Goal: Information Seeking & Learning: Learn about a topic

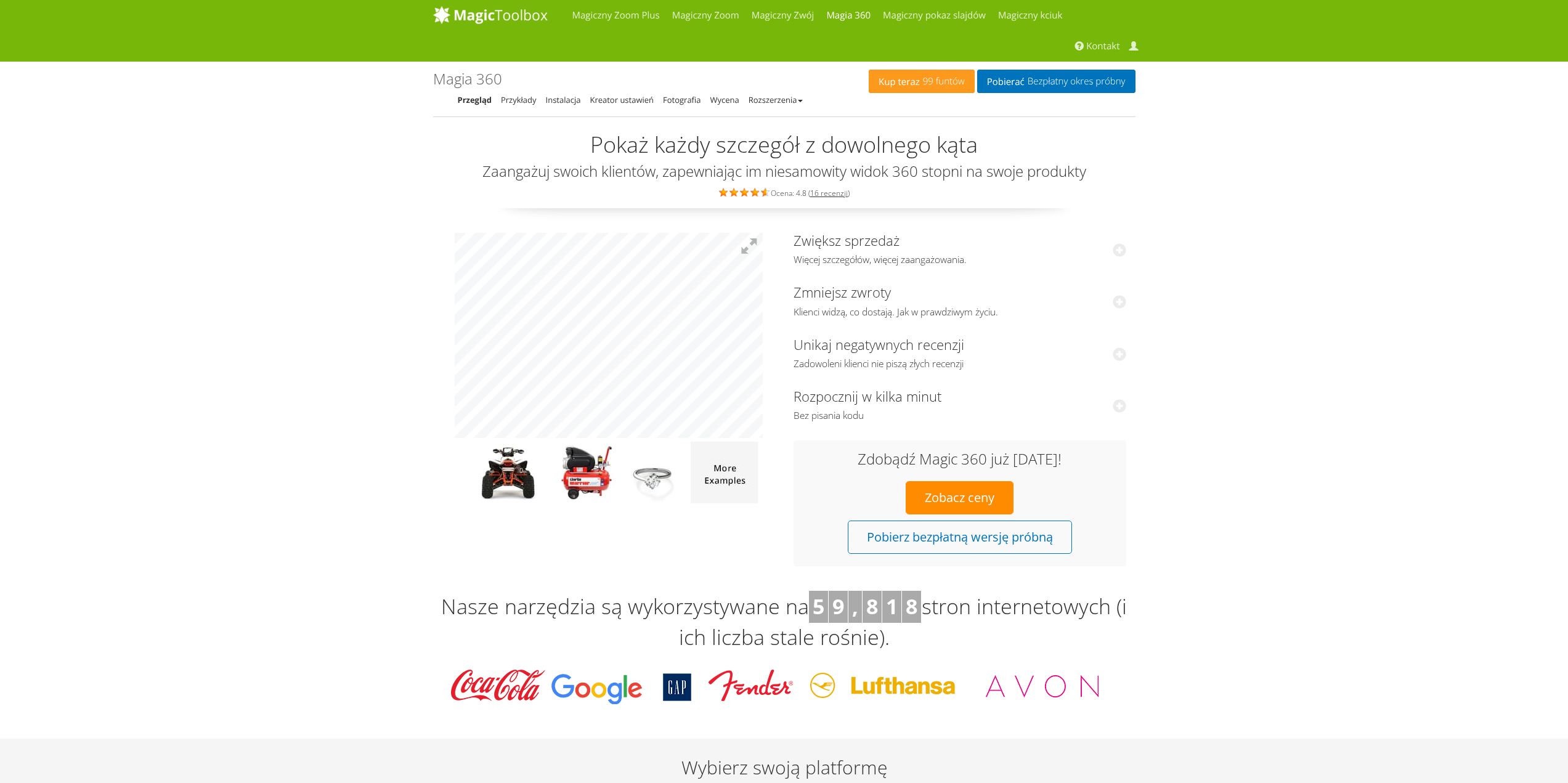
click at [1101, 44] on font "Kontakt" at bounding box center [1102, 46] width 33 height 12
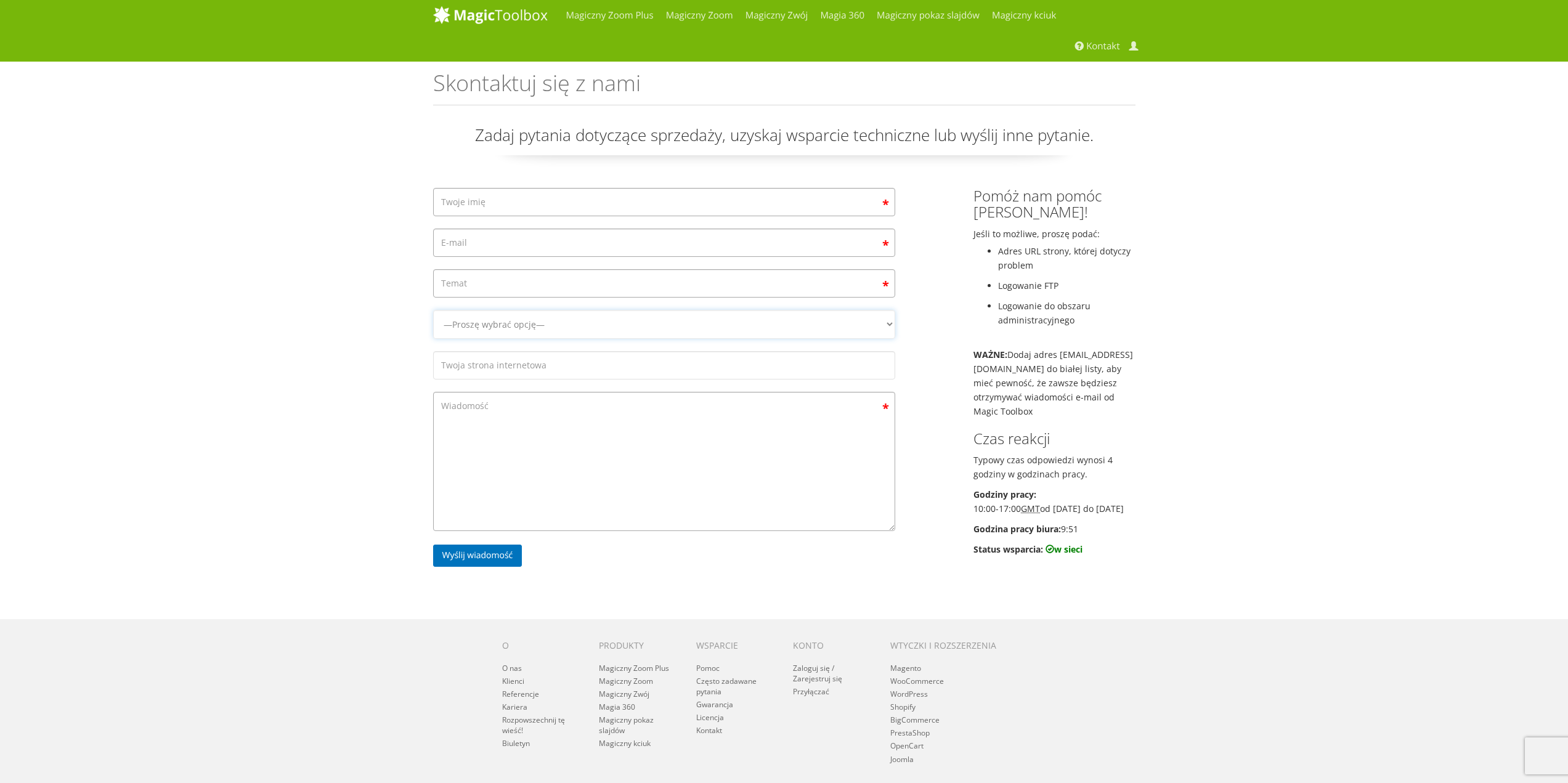
click at [546, 323] on select "—Proszę wybrać opcję— Magiczny Zoom Magiczny Zoom Plus Magiczny kciuk Magiczny …" at bounding box center [664, 325] width 462 height 29
click at [223, 346] on div "Magiczny Zoom Plus Magiczny Zoom Magiczny Zwój Magia 360 Magiczny pokaz slajdów…" at bounding box center [784, 426] width 1568 height 852
click at [837, 239] on input "Formularz kontaktowy" at bounding box center [664, 242] width 462 height 28
click at [387, 374] on div "Magiczny Zoom Plus Magiczny Zoom Magiczny Zwój Magia 360 Magiczny pokaz slajdów…" at bounding box center [784, 426] width 1568 height 852
click at [850, 15] on font "Magia 360" at bounding box center [841, 14] width 44 height 12
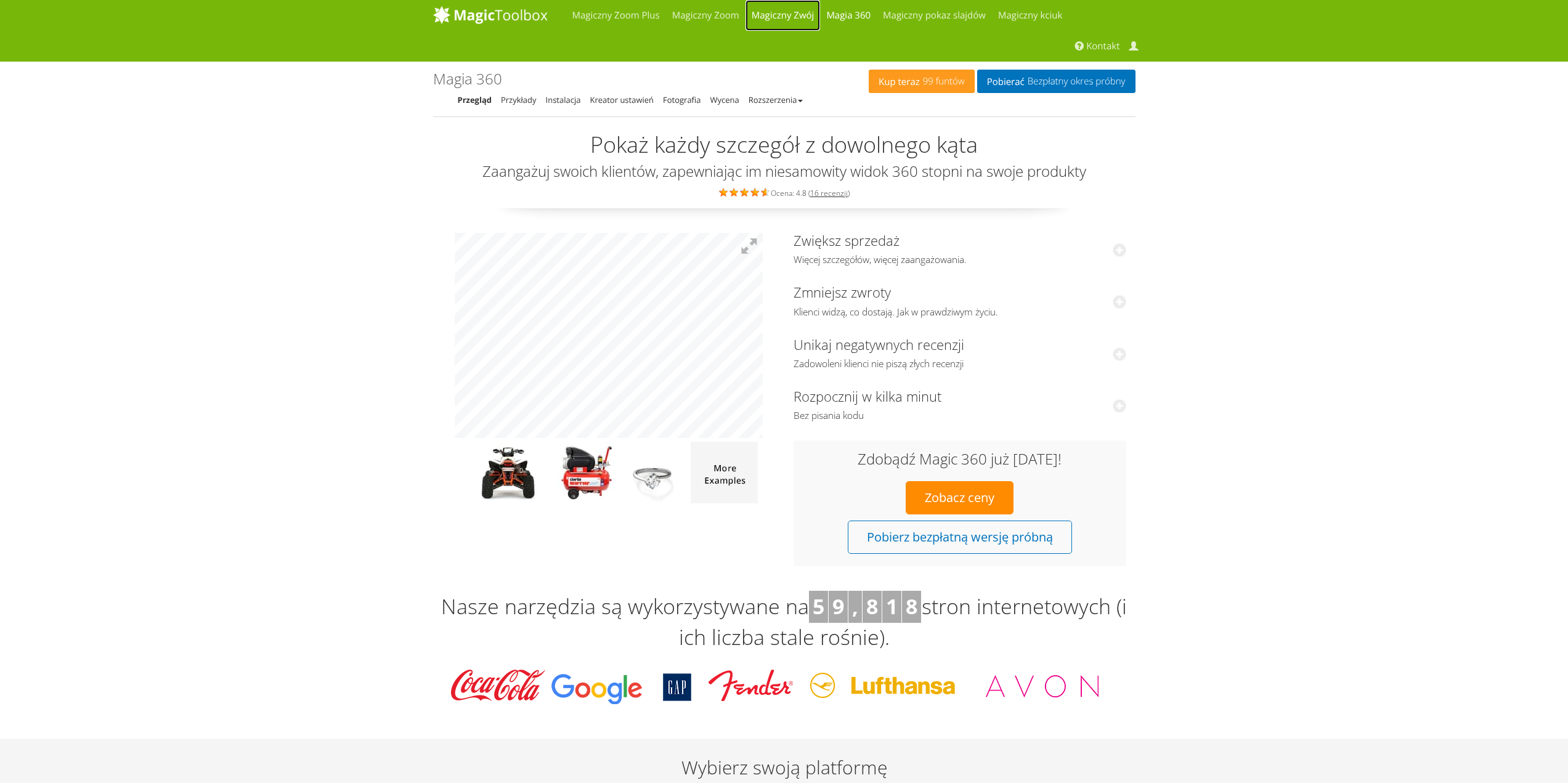
click at [798, 15] on font "Magiczny Zwój" at bounding box center [783, 14] width 63 height 12
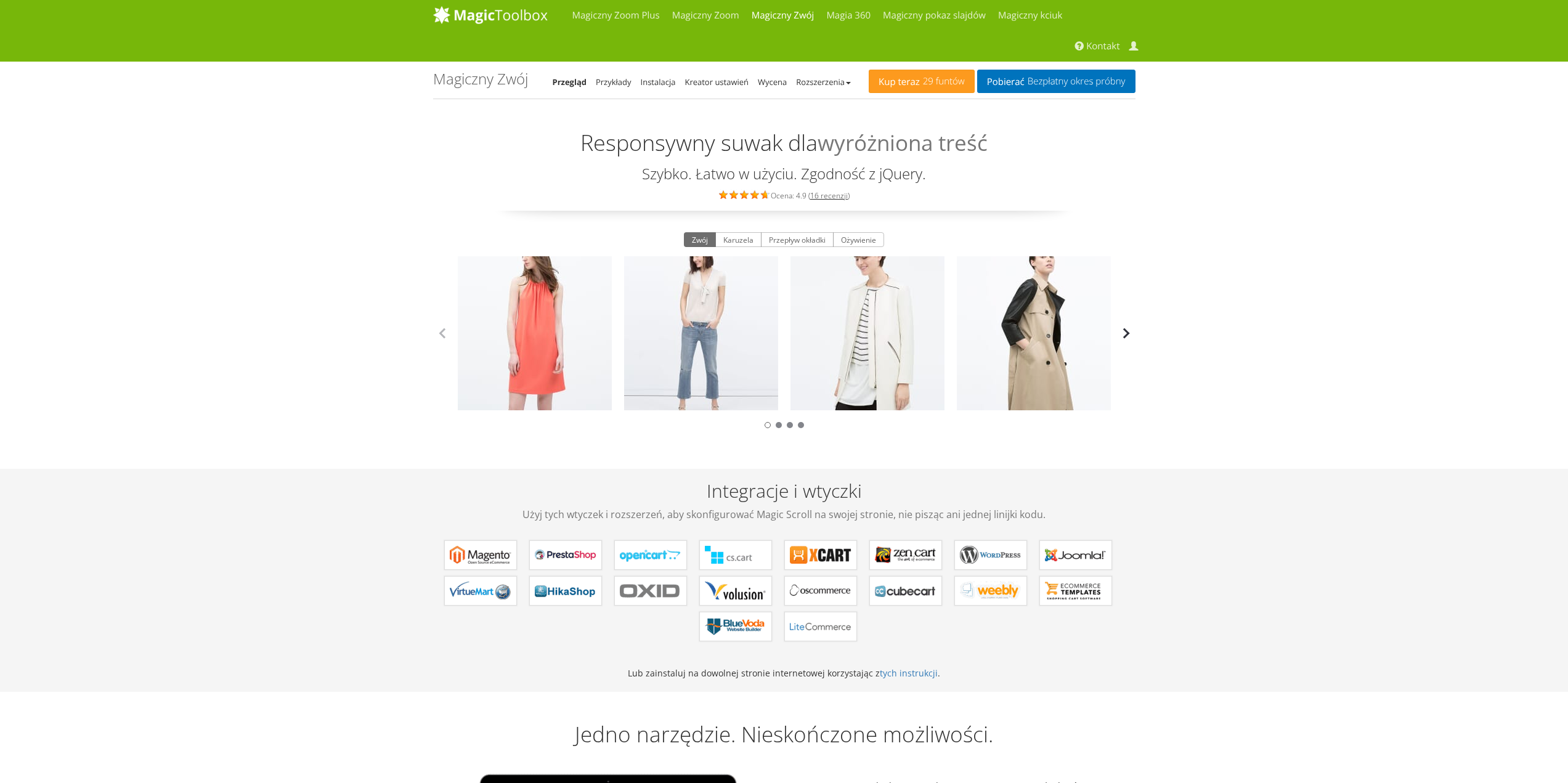
click at [1128, 335] on button "button" at bounding box center [1126, 333] width 18 height 18
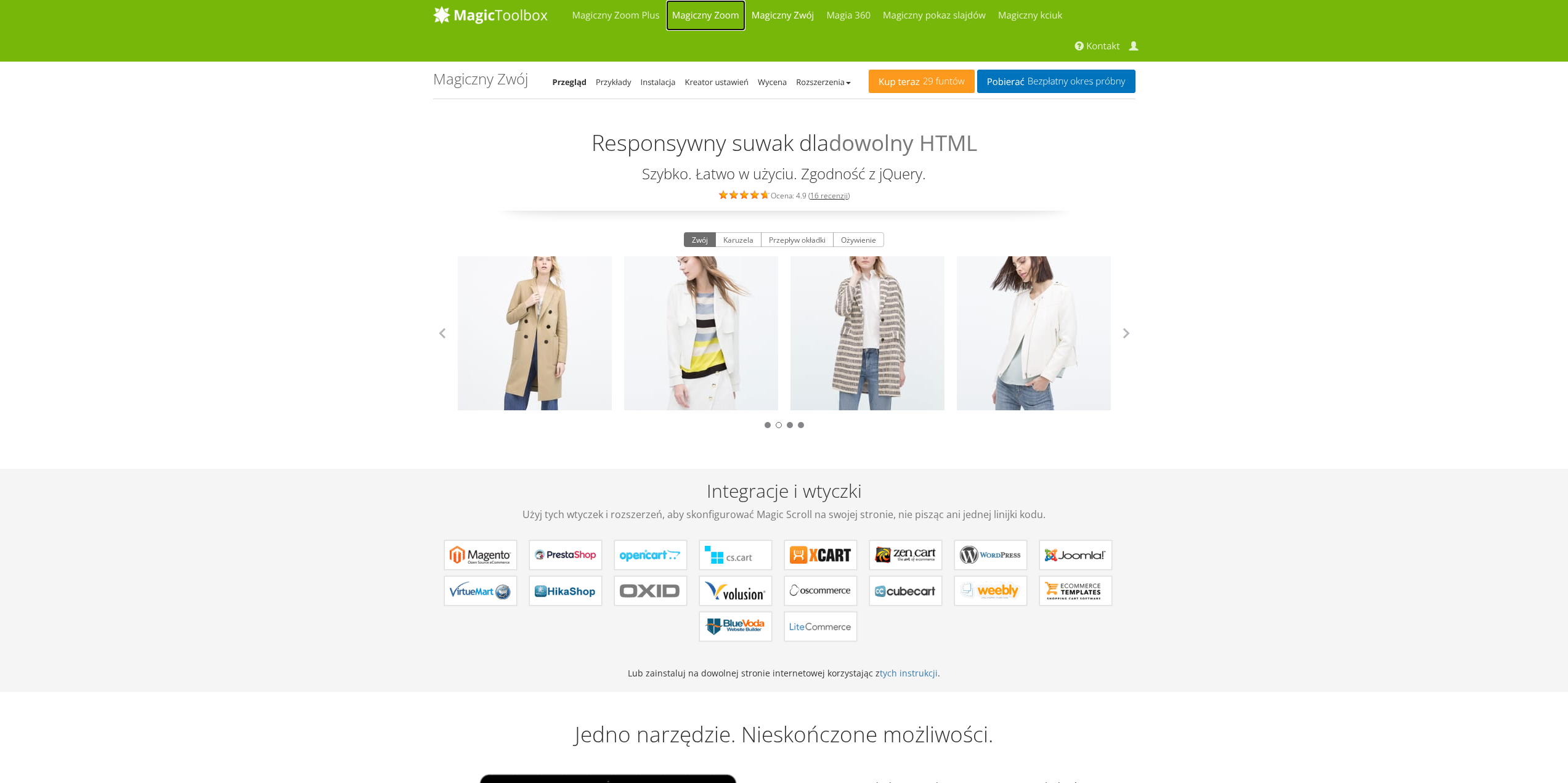
click at [726, 12] on font "Magiczny Zoom" at bounding box center [706, 14] width 68 height 12
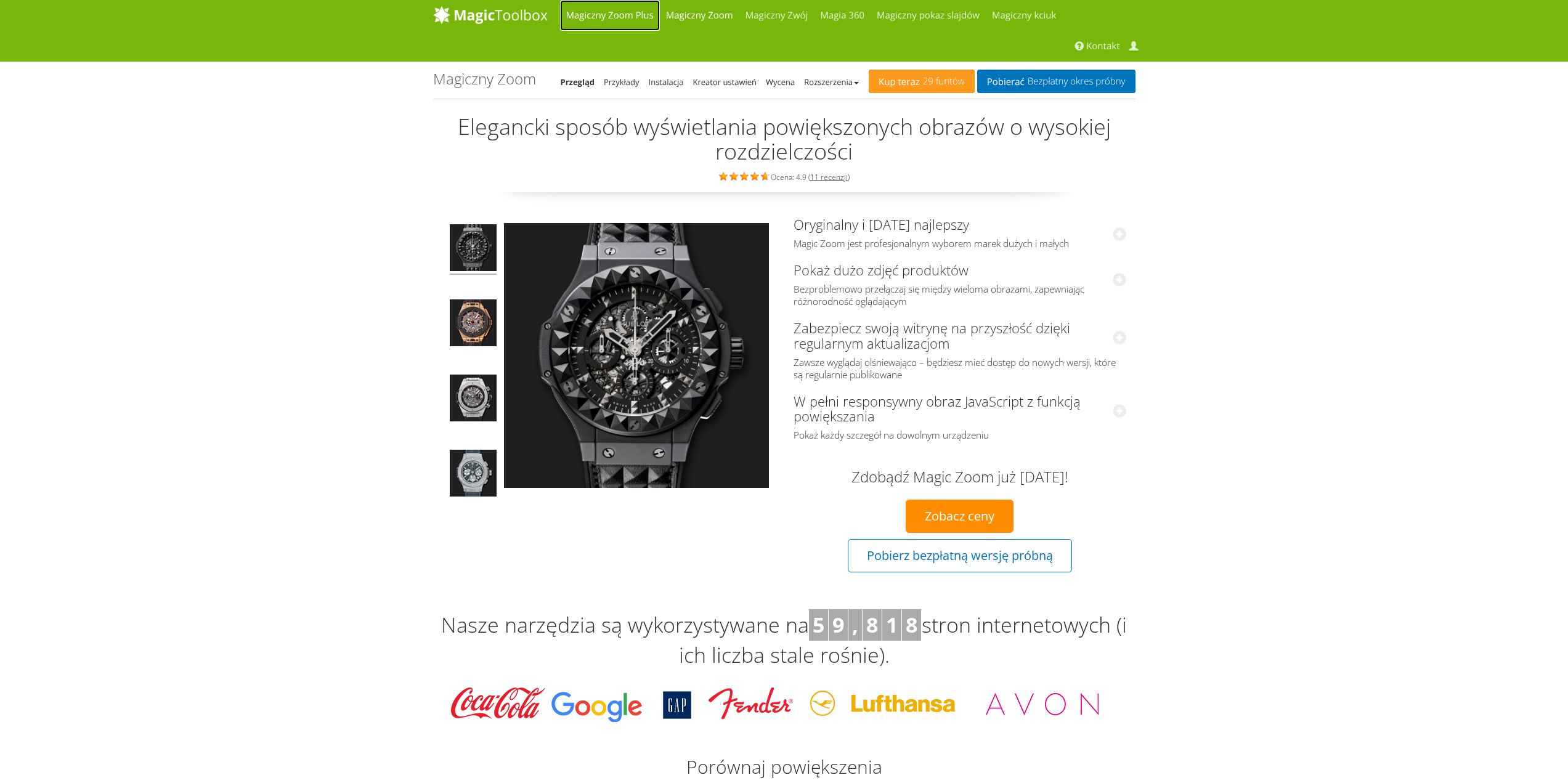
click at [629, 12] on font "Magiczny Zoom Plus" at bounding box center [609, 14] width 88 height 12
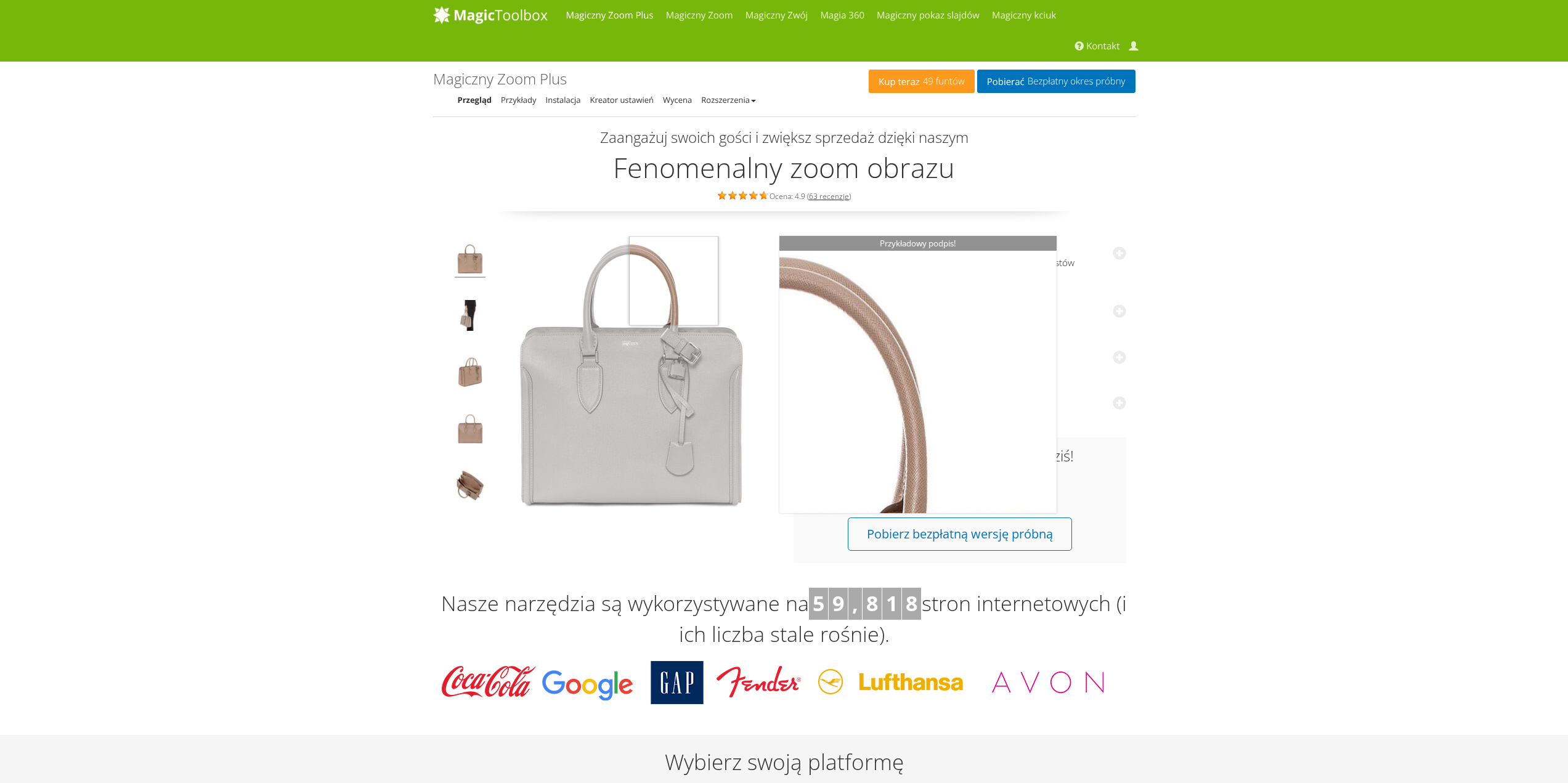
drag, startPoint x: 575, startPoint y: 387, endPoint x: 662, endPoint y: 281, distance: 137.1
click at [663, 281] on img at bounding box center [631, 375] width 277 height 277
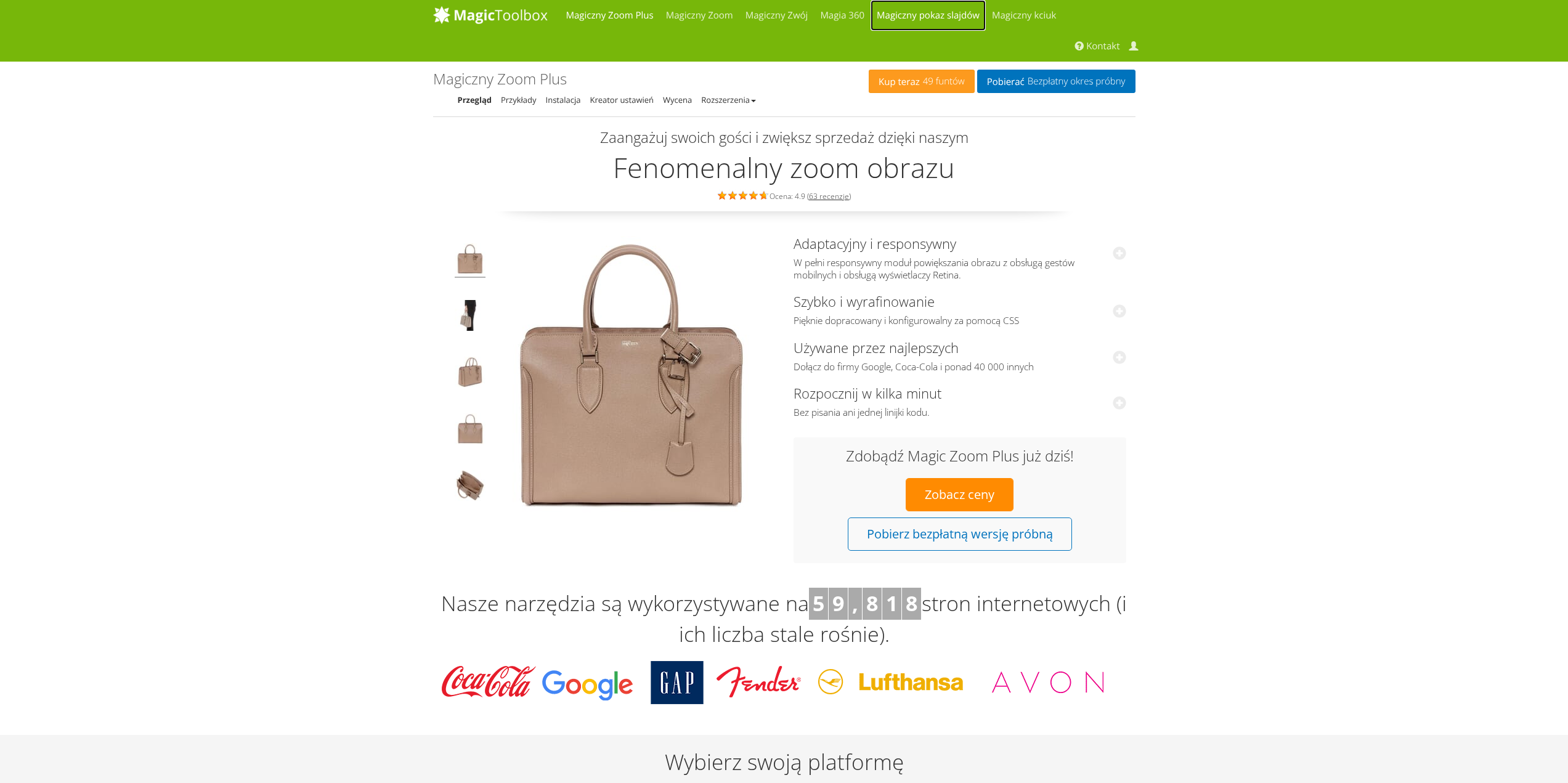
click at [959, 11] on font "Magiczny pokaz slajdów" at bounding box center [928, 14] width 103 height 12
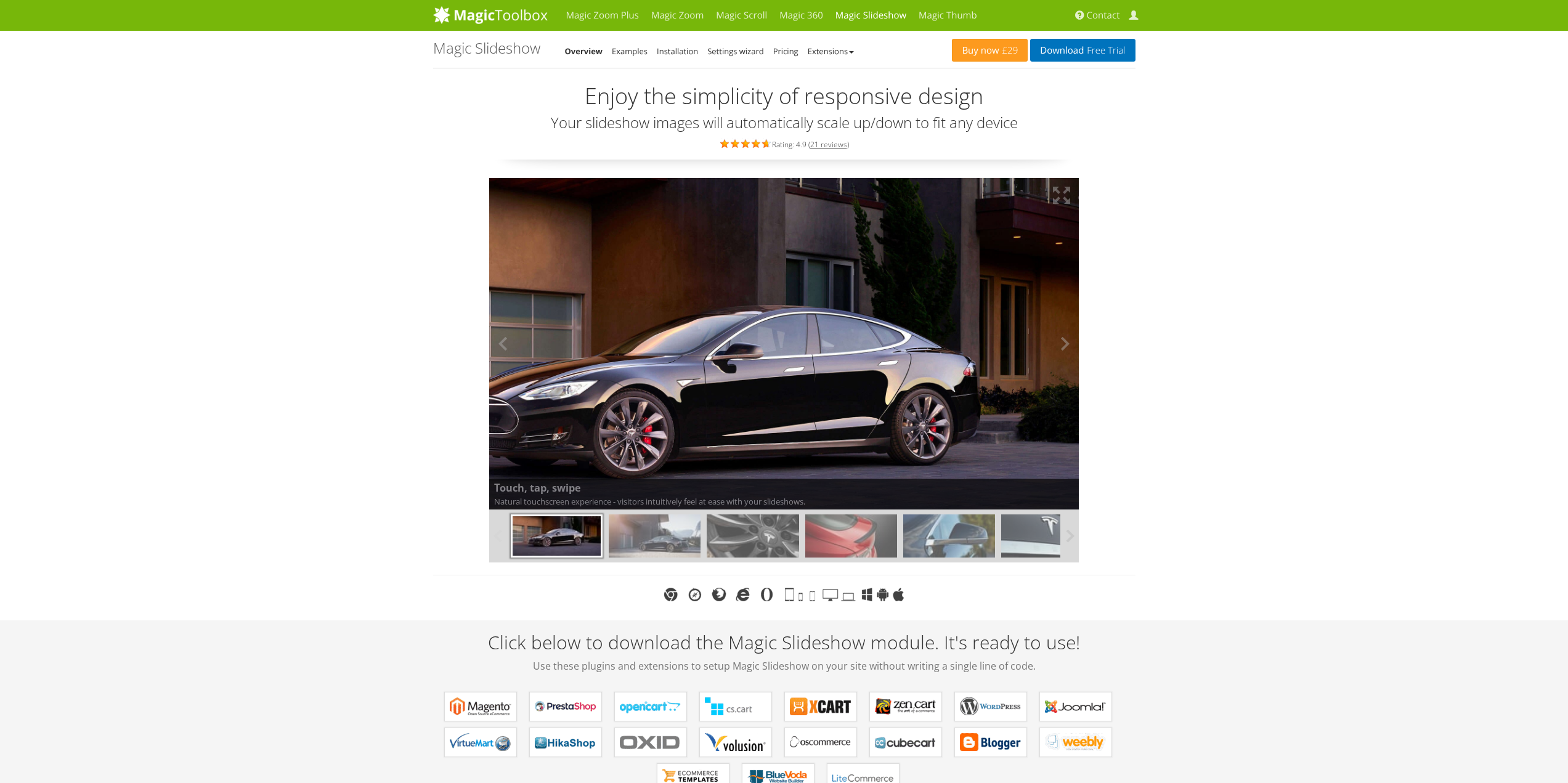
drag, startPoint x: 829, startPoint y: 332, endPoint x: 764, endPoint y: 379, distance: 80.2
click at [767, 379] on img at bounding box center [724, 377] width 708 height 398
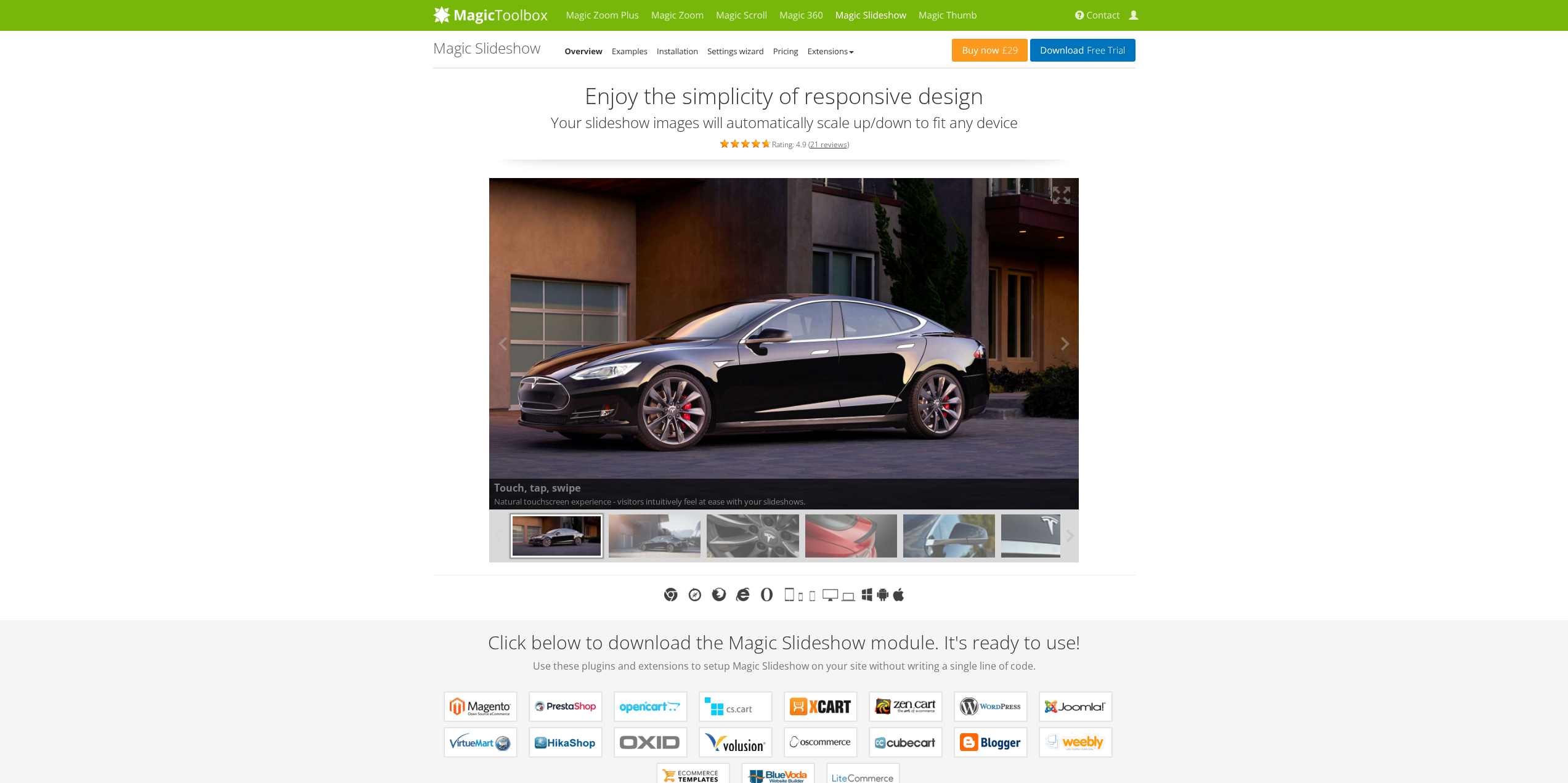
click at [683, 379] on img at bounding box center [757, 359] width 643 height 362
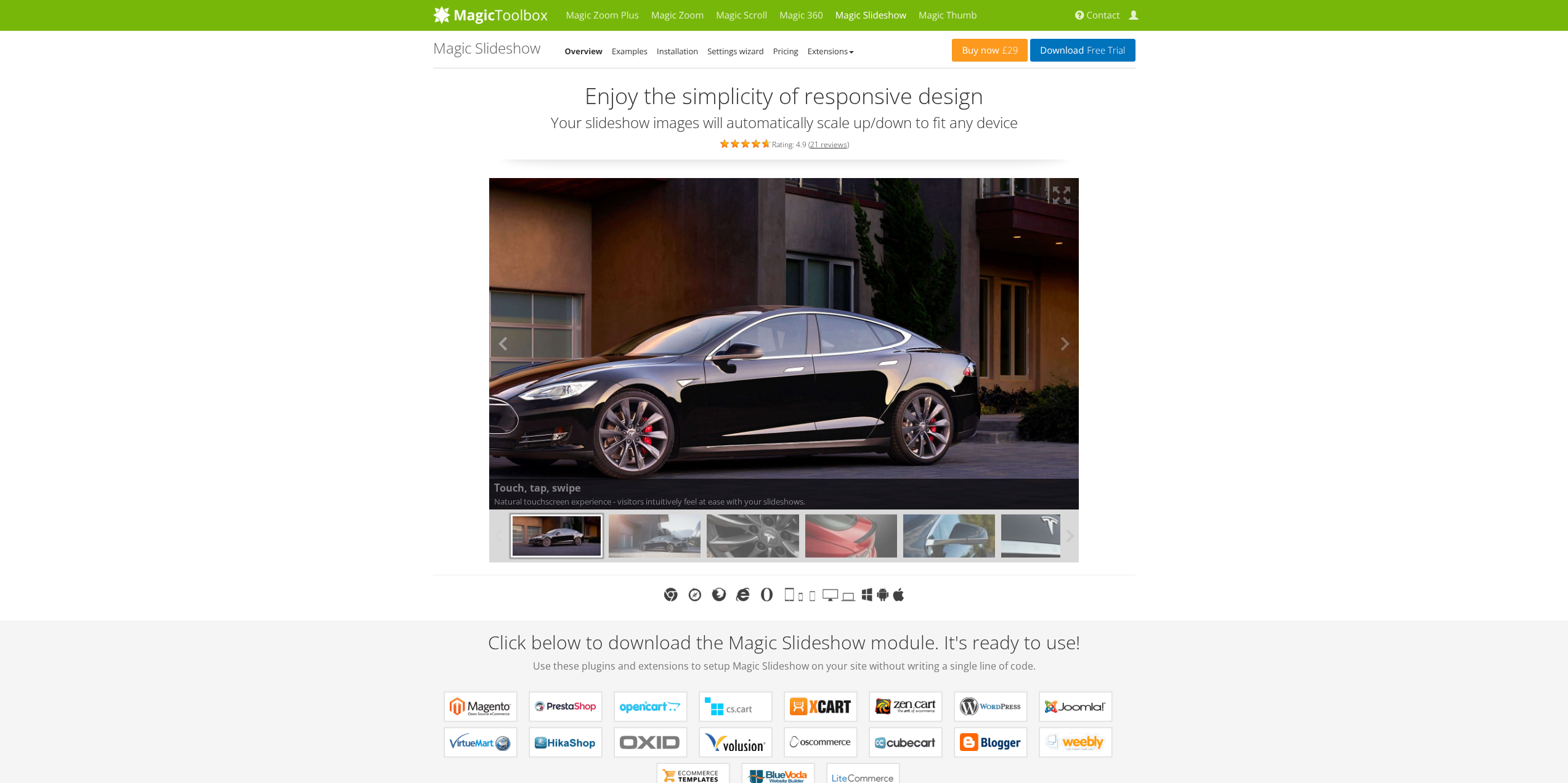
click at [502, 344] on button at bounding box center [508, 344] width 37 height 332
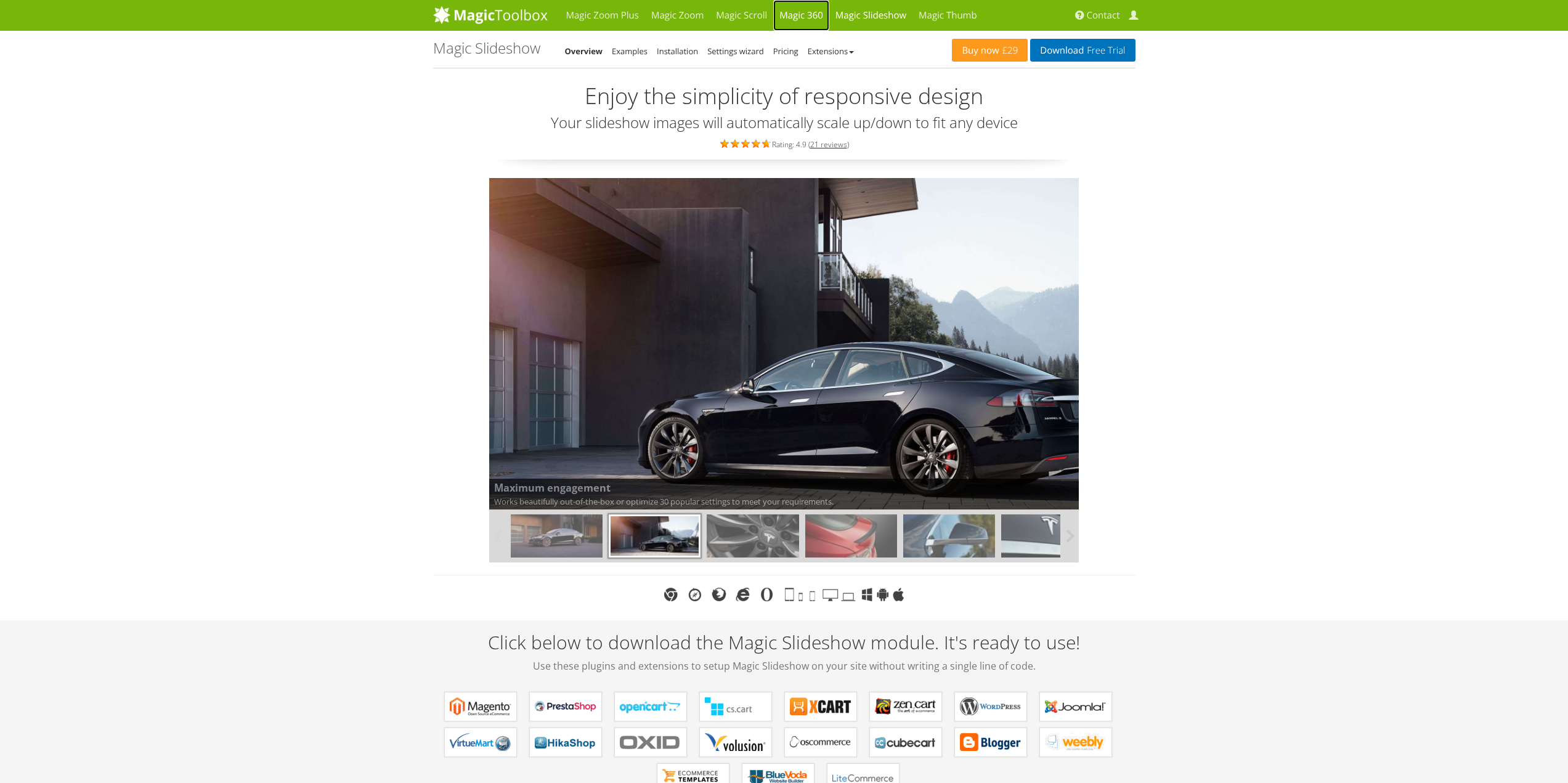
click at [792, 12] on link "Magic 360" at bounding box center [801, 15] width 56 height 31
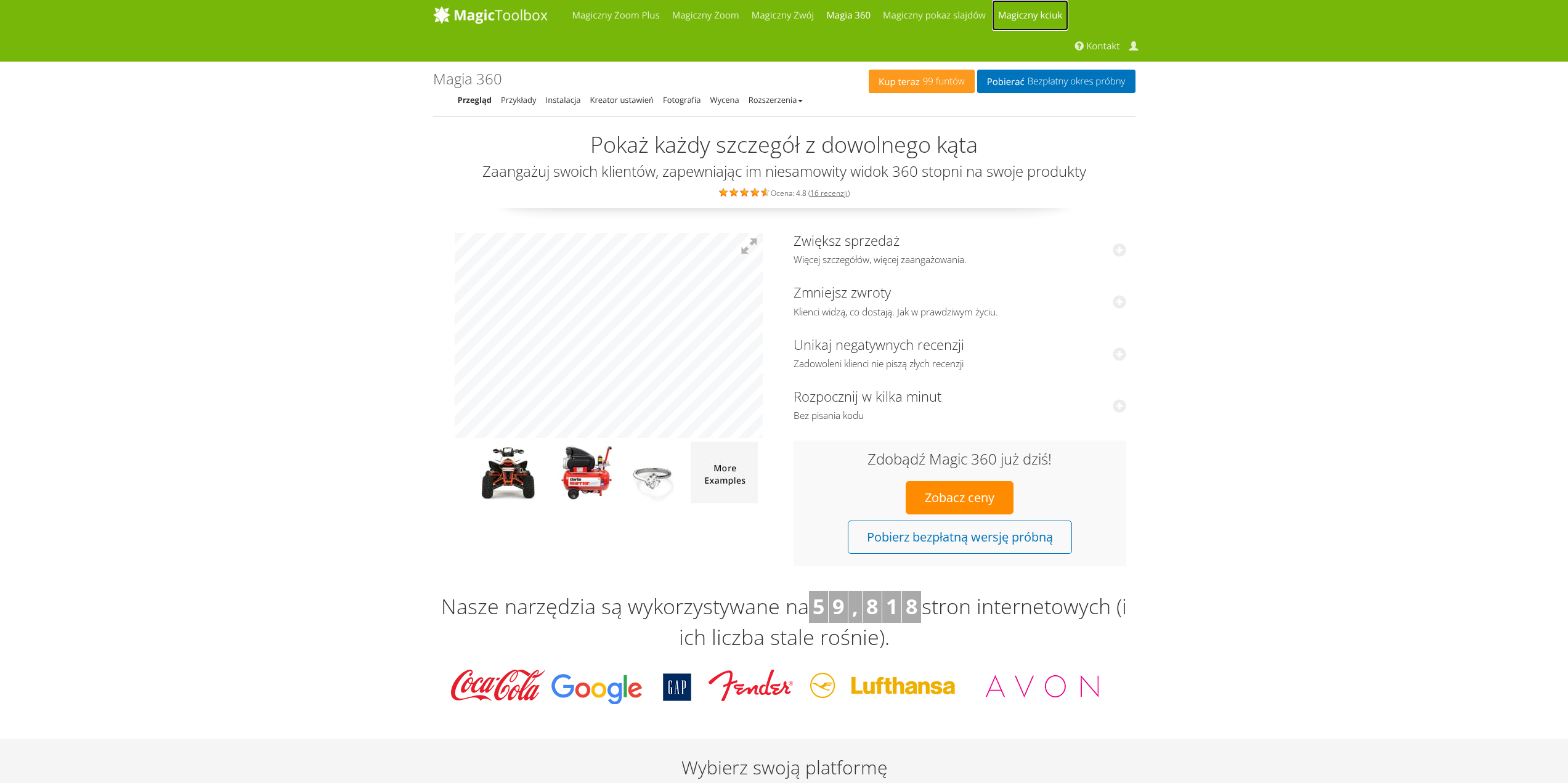
click at [1033, 15] on font "Magiczny kciuk" at bounding box center [1030, 14] width 64 height 12
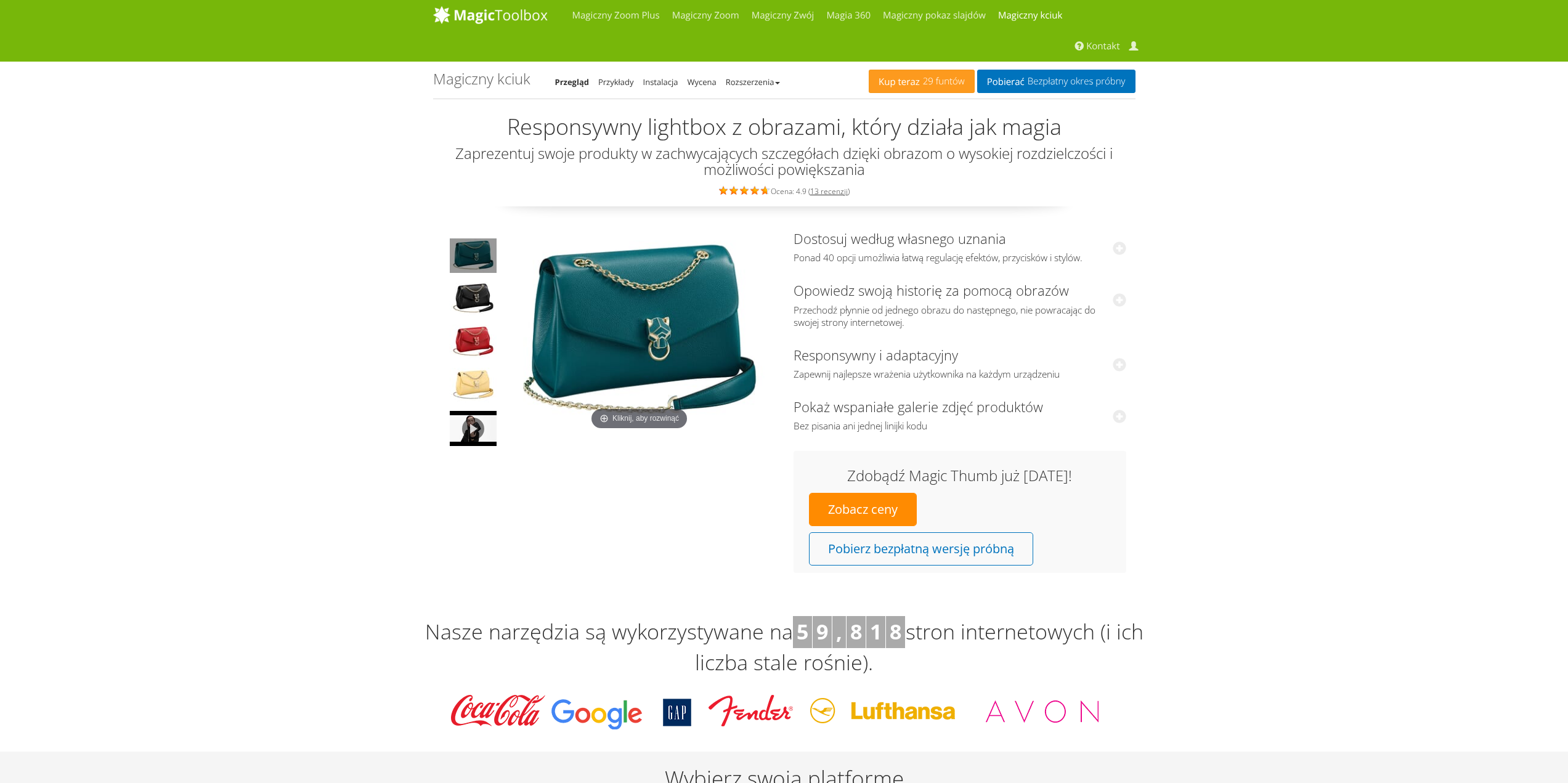
click at [564, 363] on img at bounding box center [639, 331] width 271 height 202
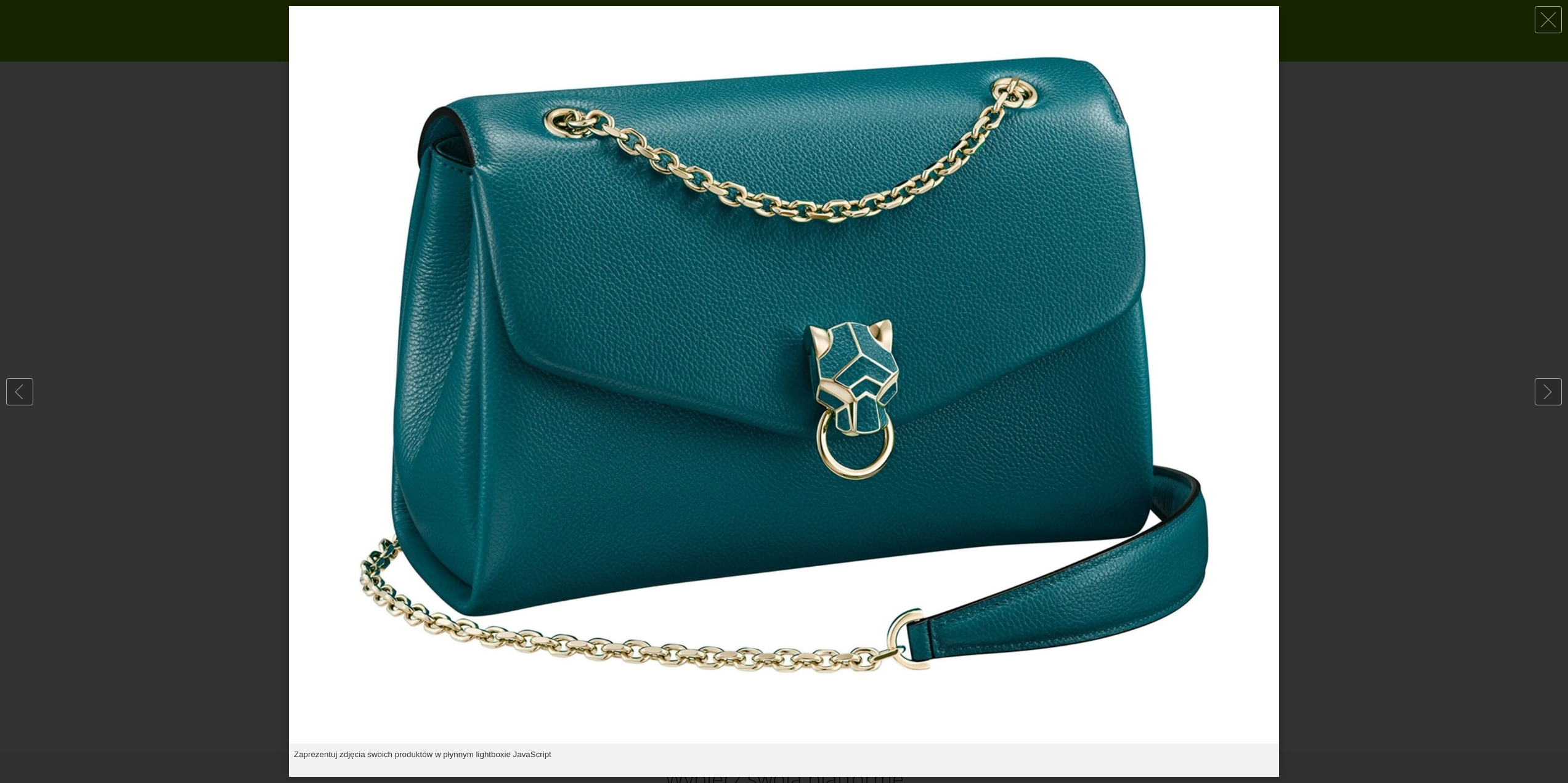
drag, startPoint x: 727, startPoint y: 333, endPoint x: 829, endPoint y: 344, distance: 102.6
click at [829, 345] on img at bounding box center [784, 375] width 990 height 738
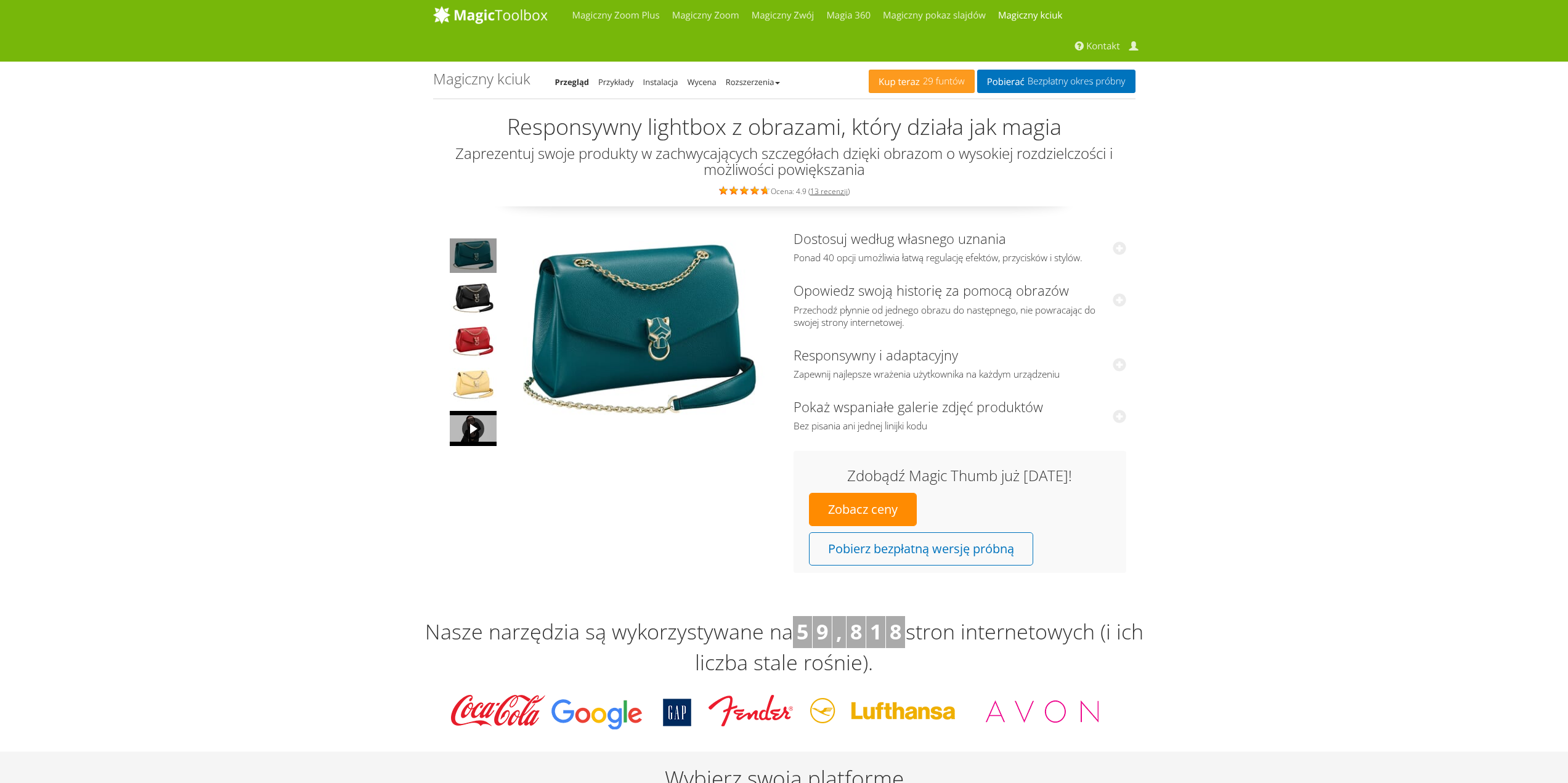
click at [479, 429] on link at bounding box center [473, 428] width 49 height 38
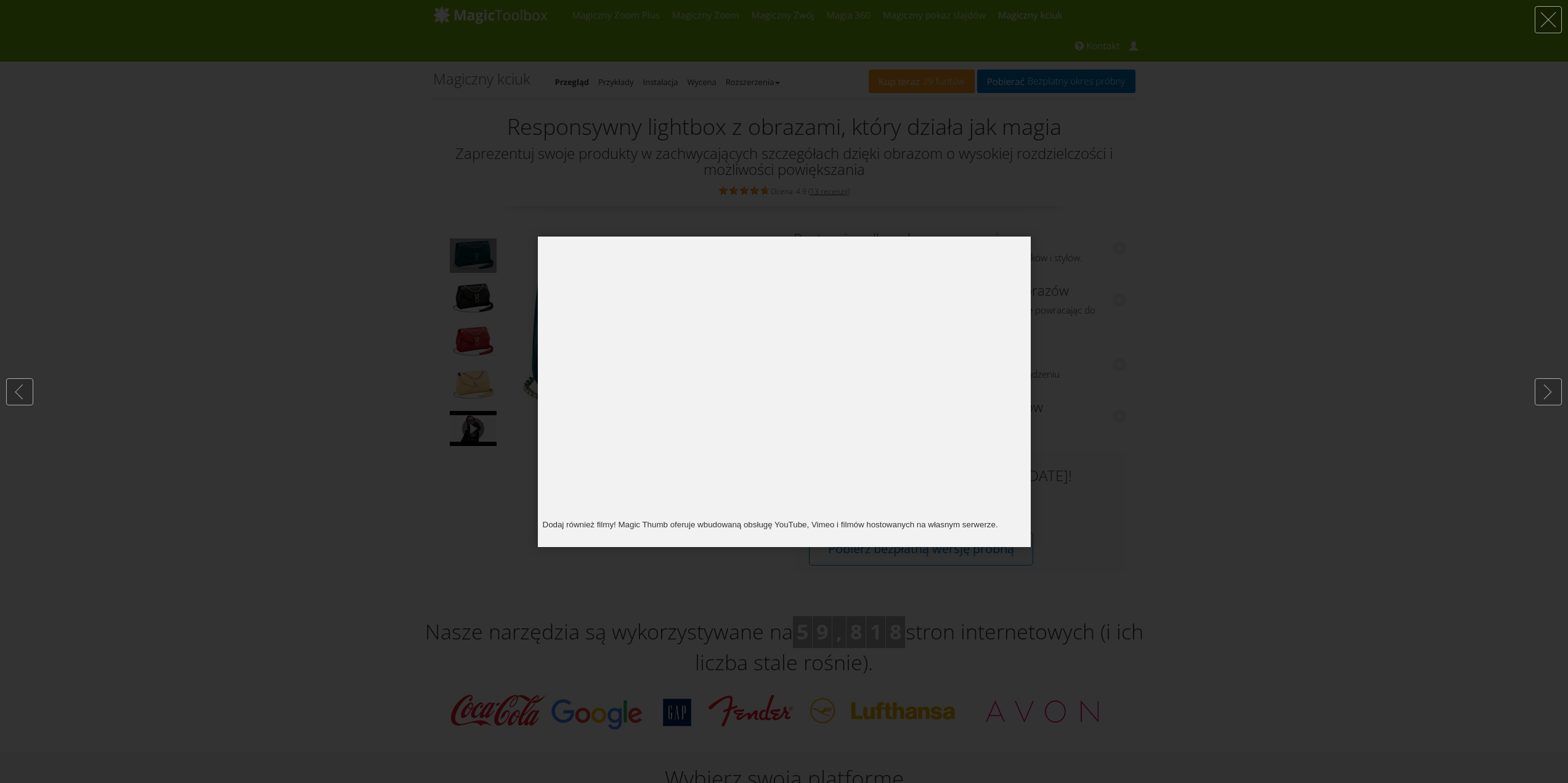
click at [301, 326] on div at bounding box center [784, 392] width 1568 height 783
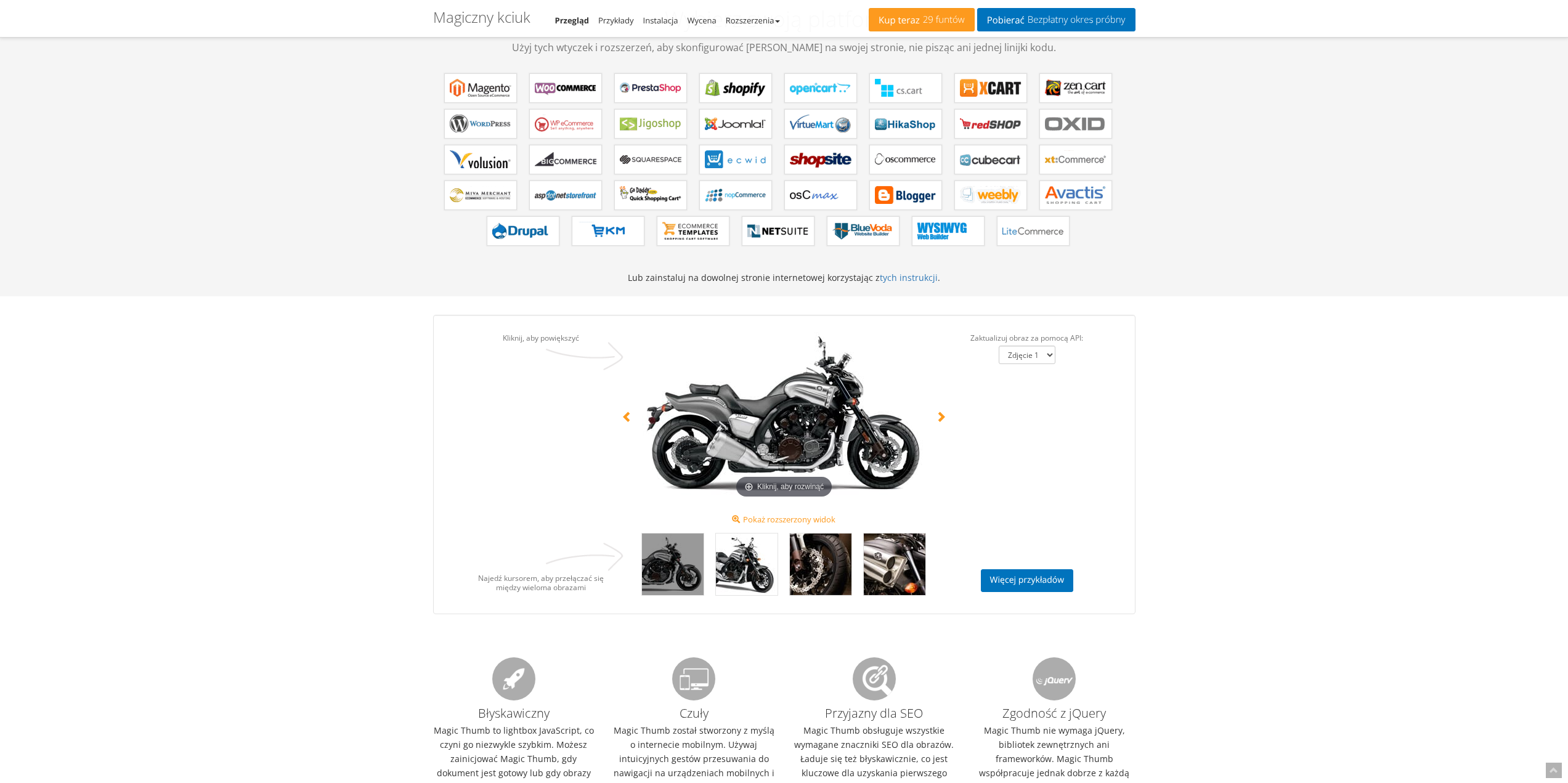
scroll to position [924, 0]
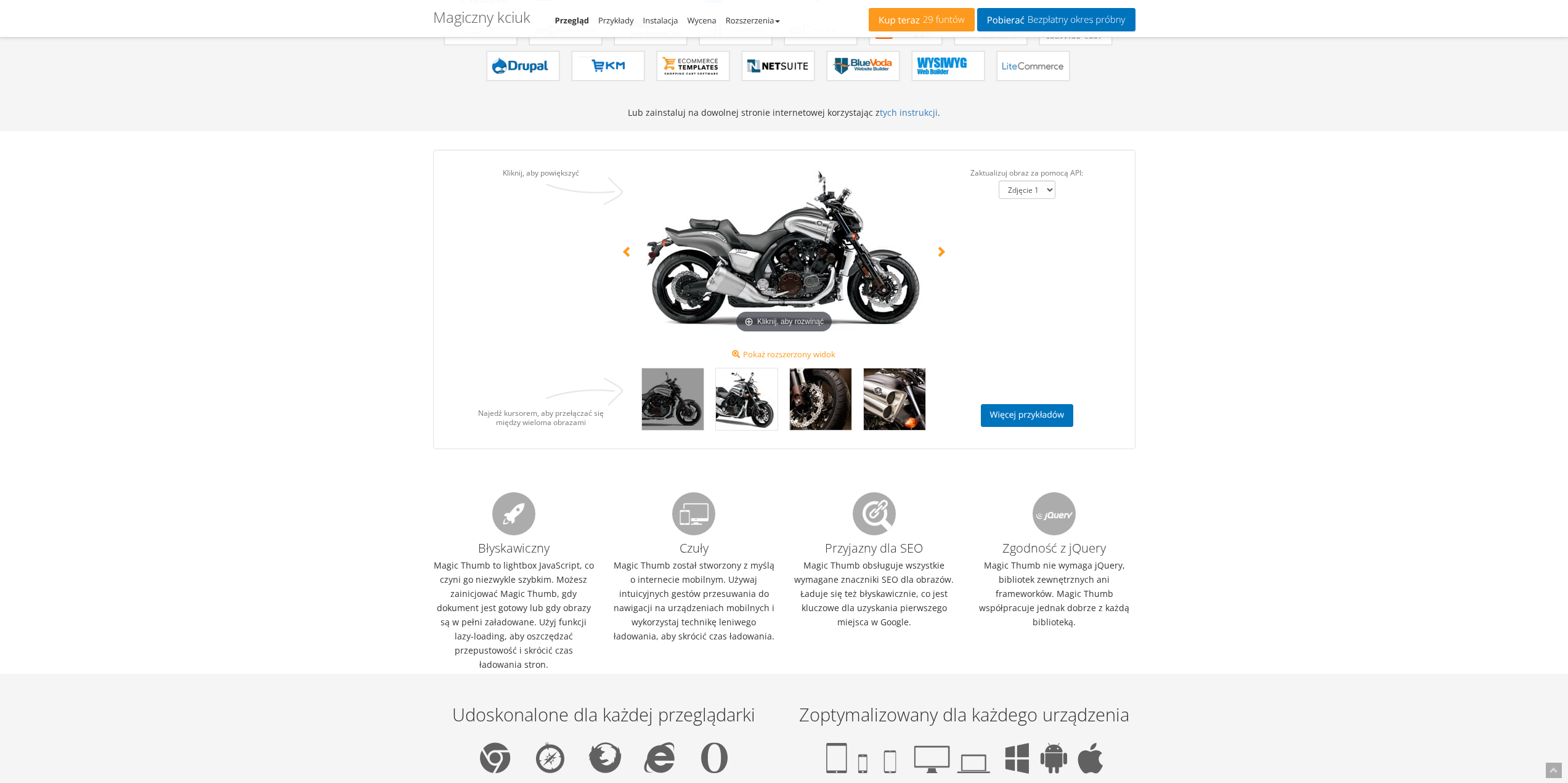
click at [788, 324] on img at bounding box center [784, 249] width 284 height 174
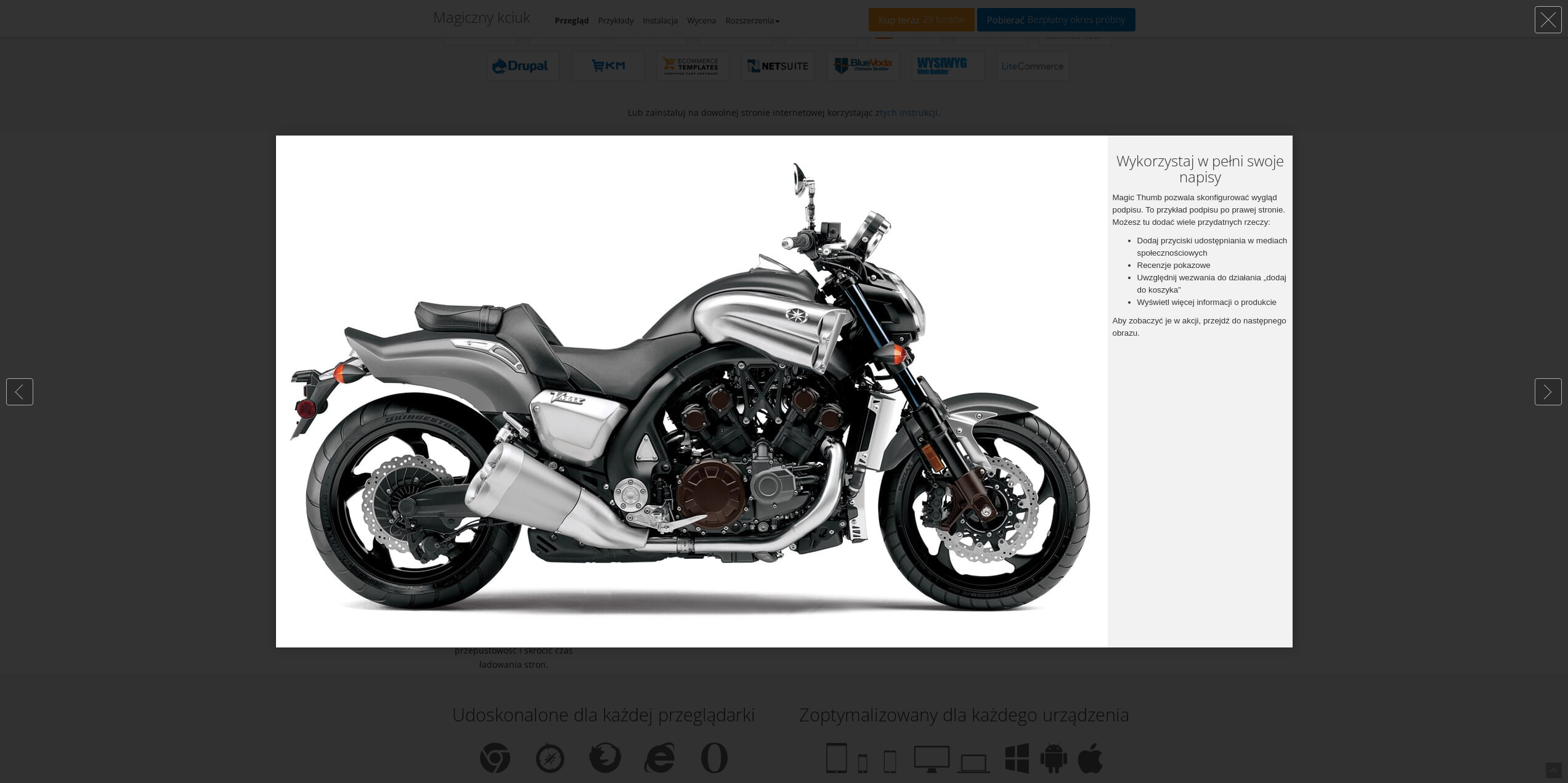
drag, startPoint x: 772, startPoint y: 336, endPoint x: 687, endPoint y: 371, distance: 91.9
click at [687, 371] on img at bounding box center [691, 392] width 832 height 512
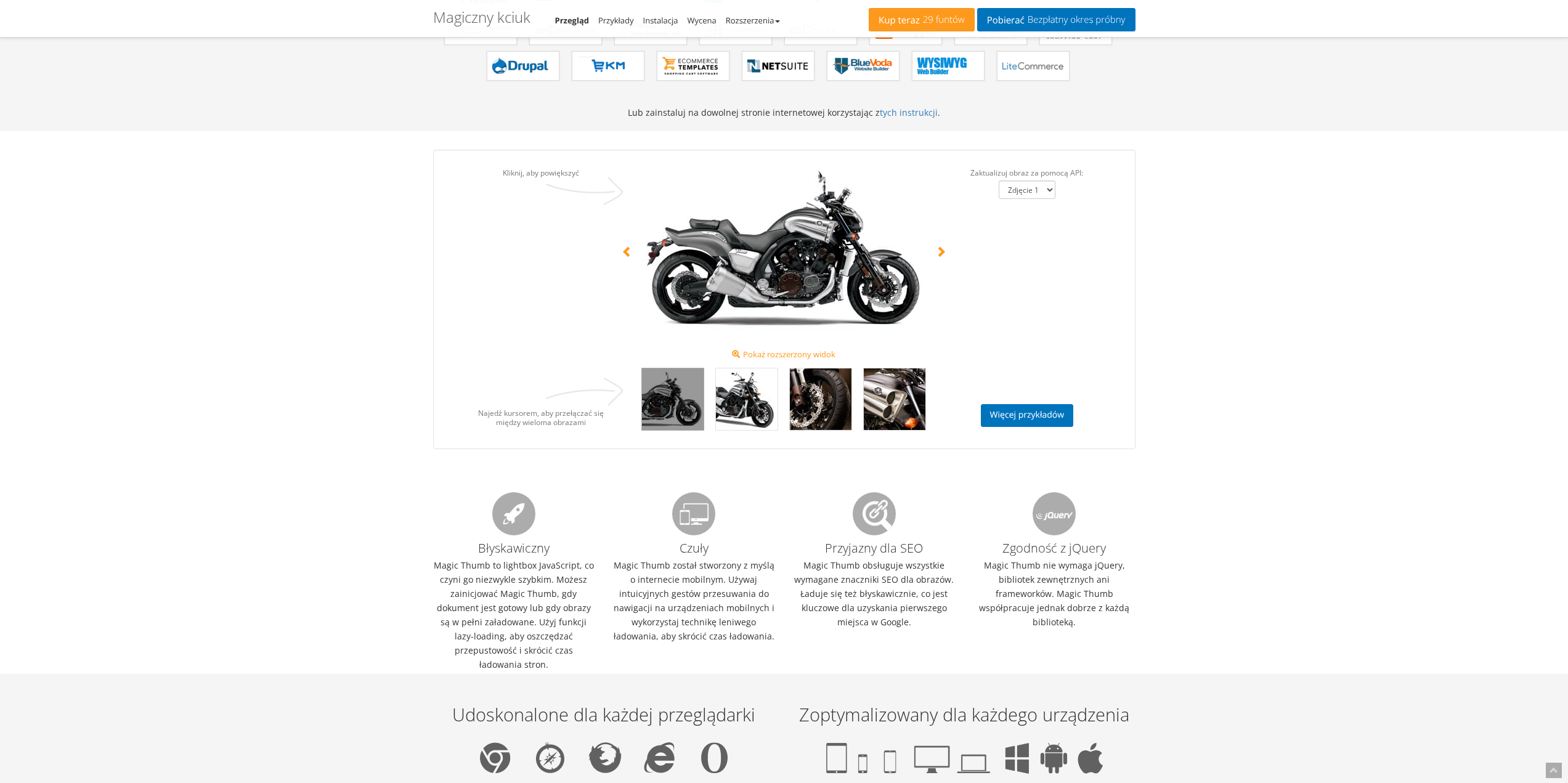
select select "Zdjęcie 1"
click at [738, 308] on img at bounding box center [784, 249] width 284 height 174
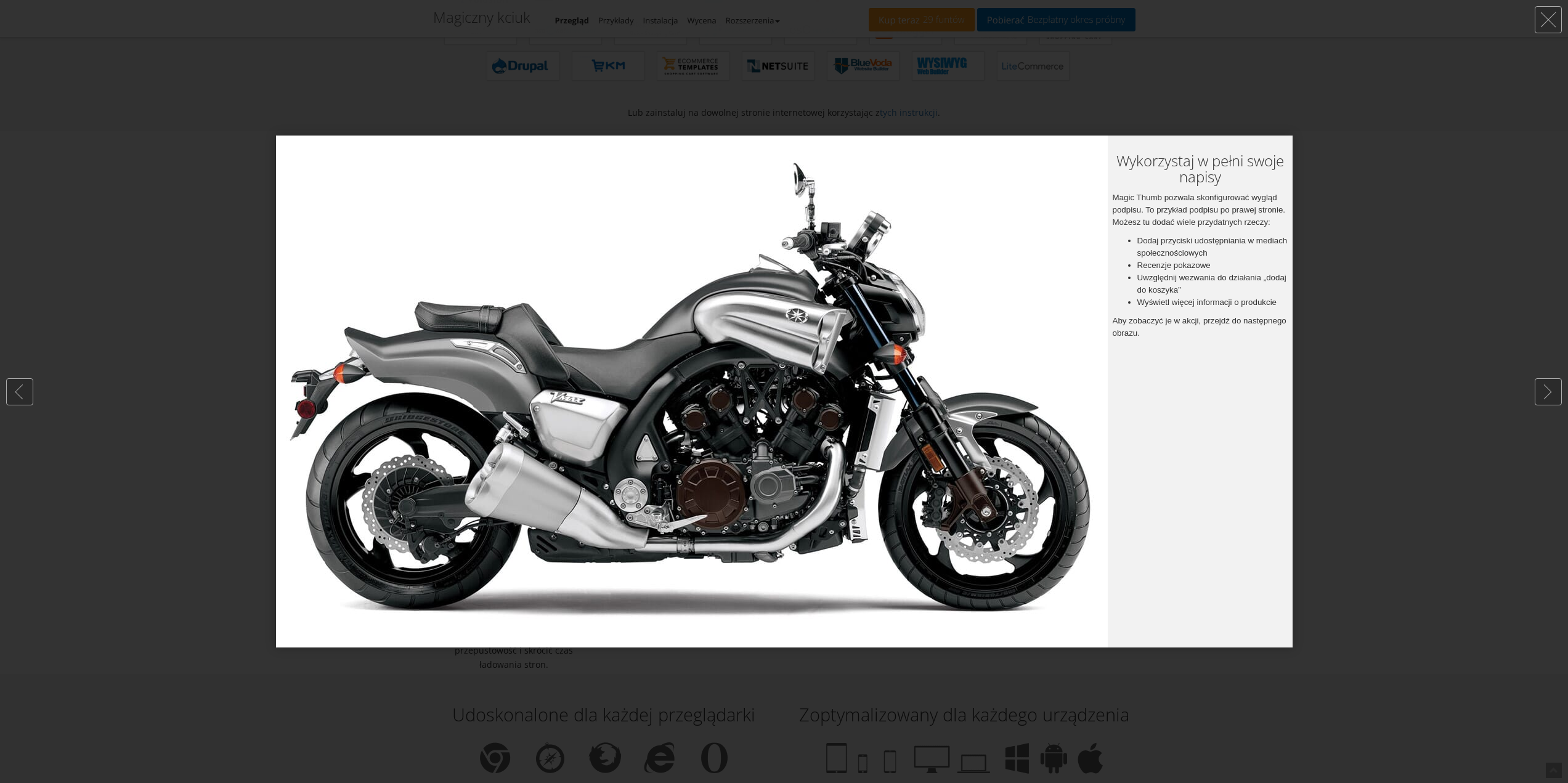
drag, startPoint x: 734, startPoint y: 297, endPoint x: 258, endPoint y: 71, distance: 526.9
click at [258, 71] on div at bounding box center [784, 392] width 1568 height 783
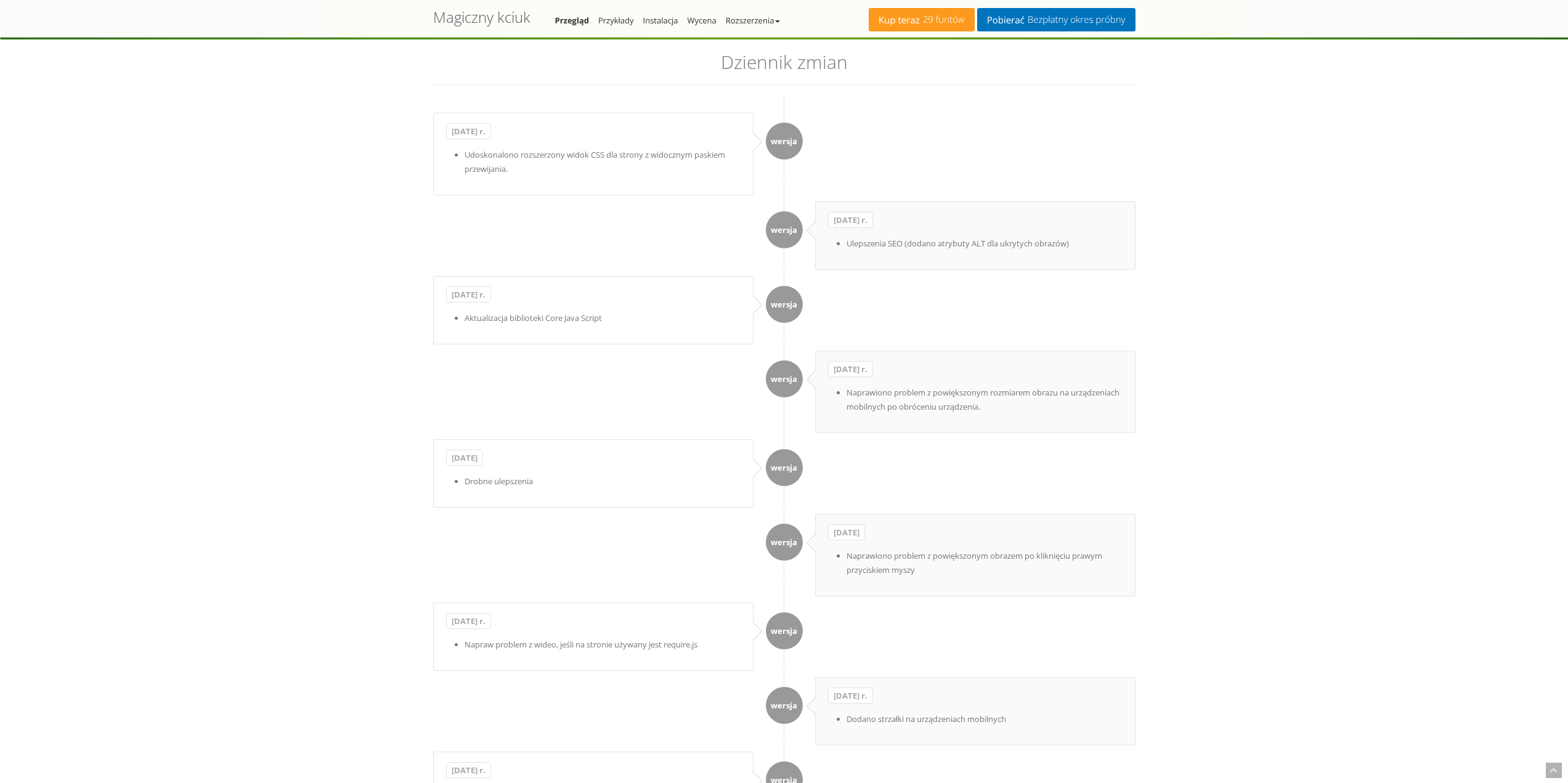
scroll to position [3820, 0]
